Goal: Find specific page/section: Find specific page/section

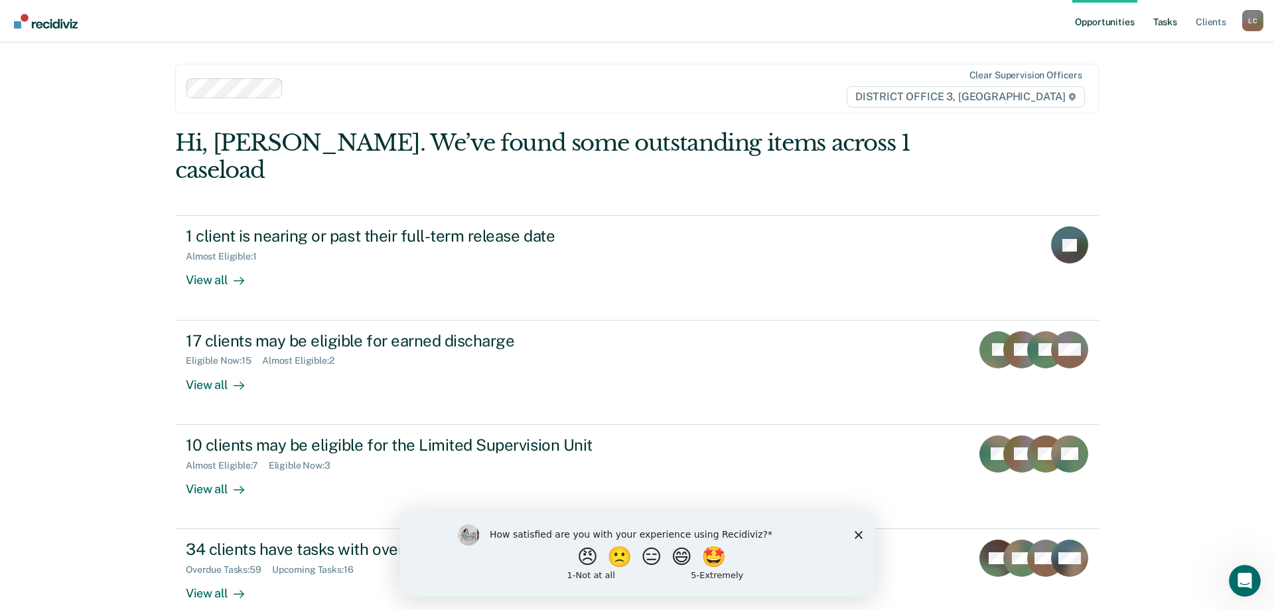
click at [1164, 19] on link "Tasks" at bounding box center [1164, 21] width 29 height 42
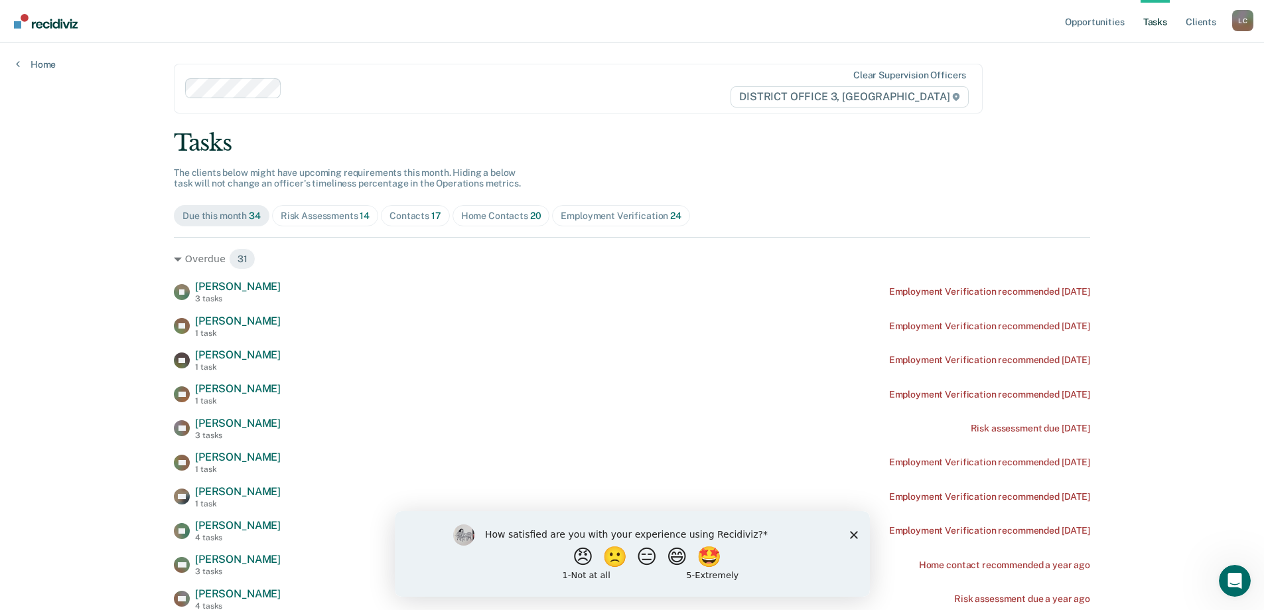
click at [511, 214] on div "Home Contacts 20" at bounding box center [501, 215] width 80 height 11
